Goal: Task Accomplishment & Management: Use online tool/utility

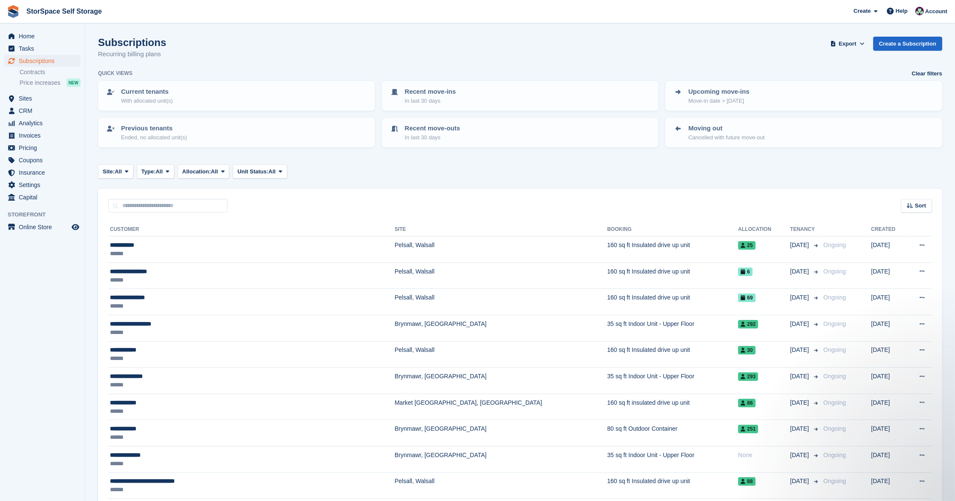
click at [29, 101] on span "Sites" at bounding box center [44, 99] width 51 height 12
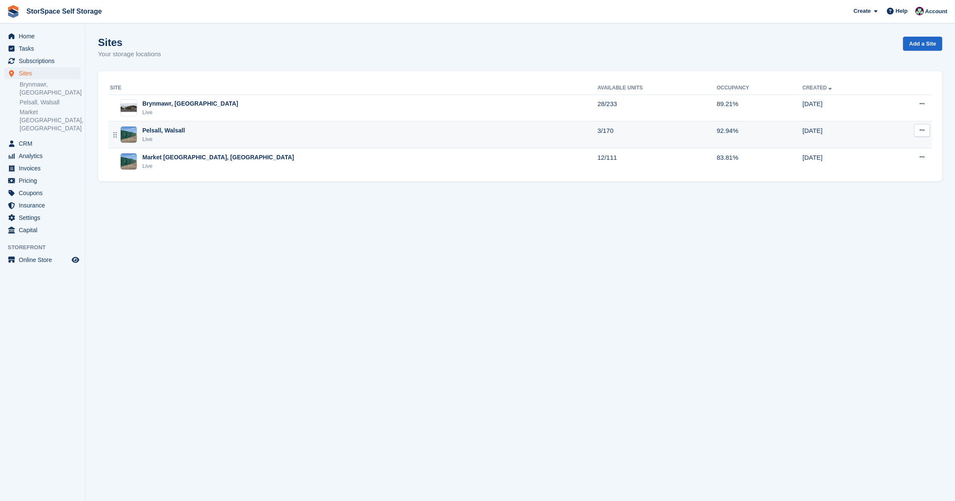
click at [180, 132] on div "Pelsall, Walsall" at bounding box center [163, 130] width 43 height 9
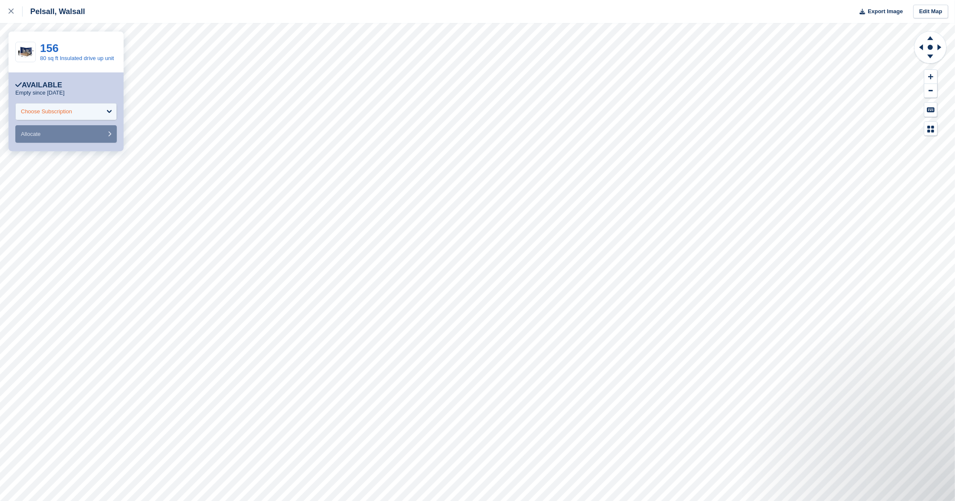
click at [84, 114] on div "Choose Subscription" at bounding box center [65, 111] width 101 height 17
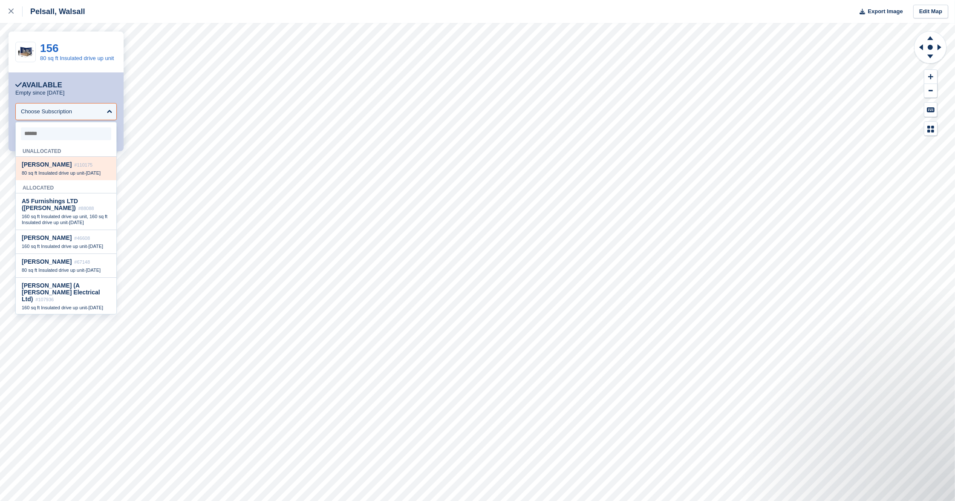
click at [71, 168] on span "Vivienne Crawley" at bounding box center [47, 164] width 50 height 7
select select "******"
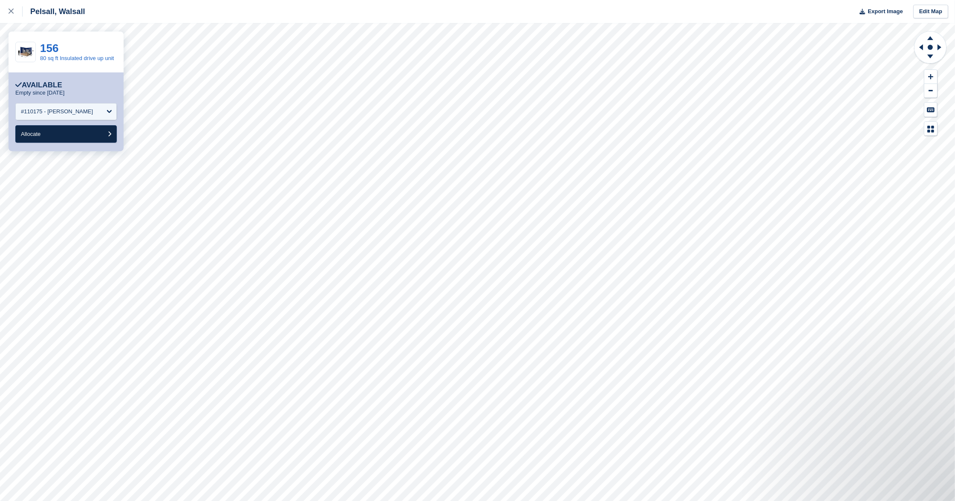
click at [96, 142] on button "Allocate" at bounding box center [65, 133] width 101 height 17
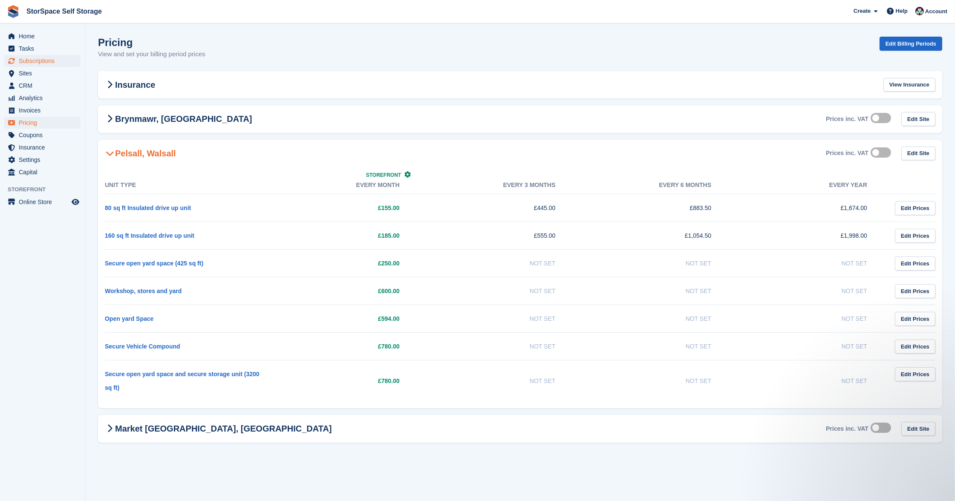
click at [35, 59] on span "Subscriptions" at bounding box center [44, 61] width 51 height 12
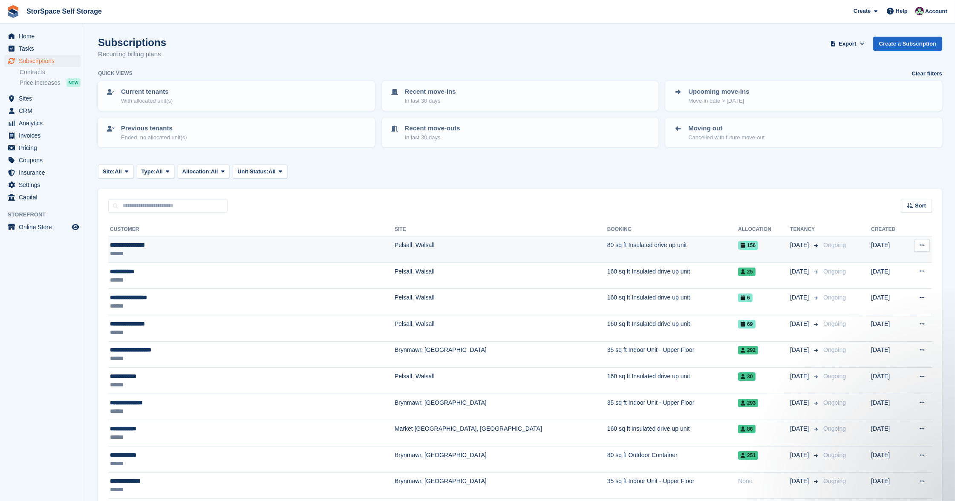
click at [147, 245] on div "**********" at bounding box center [208, 245] width 197 height 9
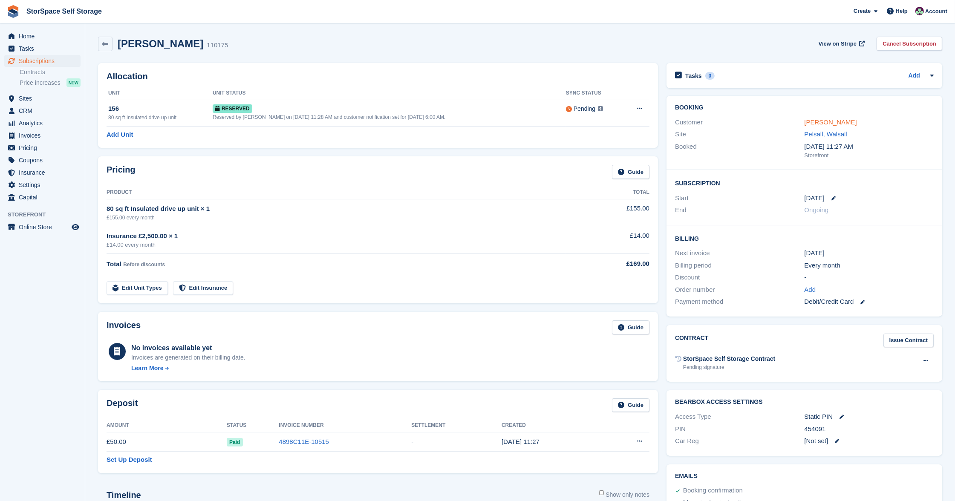
click at [846, 120] on link "Vivienne Crawley" at bounding box center [831, 122] width 52 height 7
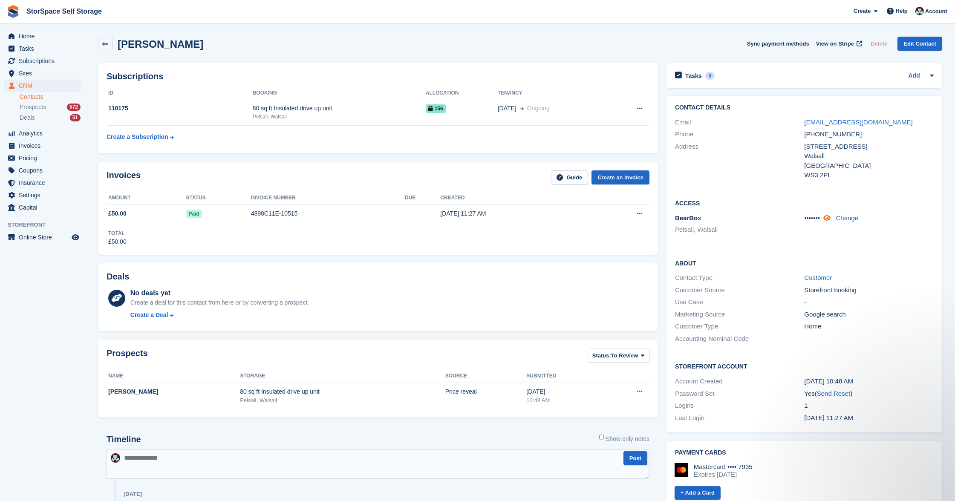
click at [829, 216] on icon at bounding box center [827, 218] width 7 height 6
click at [29, 38] on span "Home" at bounding box center [44, 36] width 51 height 12
